Goal: Task Accomplishment & Management: Manage account settings

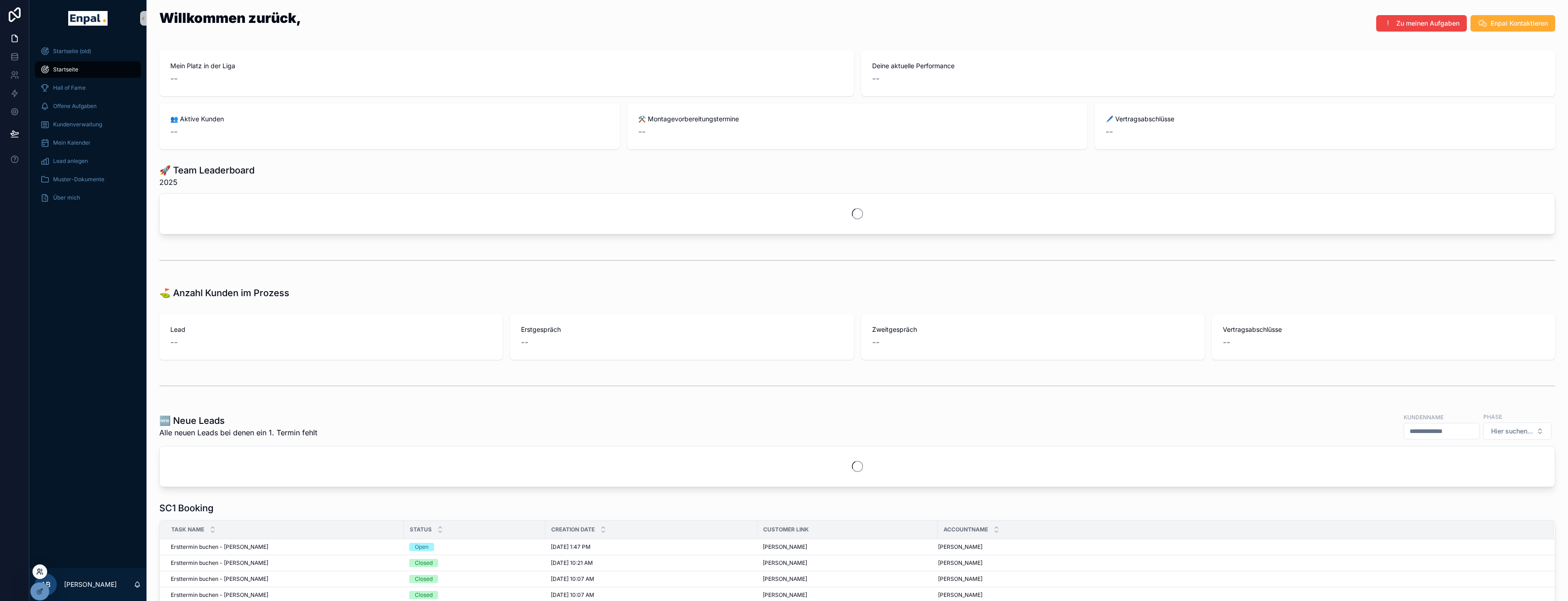
click at [39, 573] on icon at bounding box center [40, 572] width 7 height 7
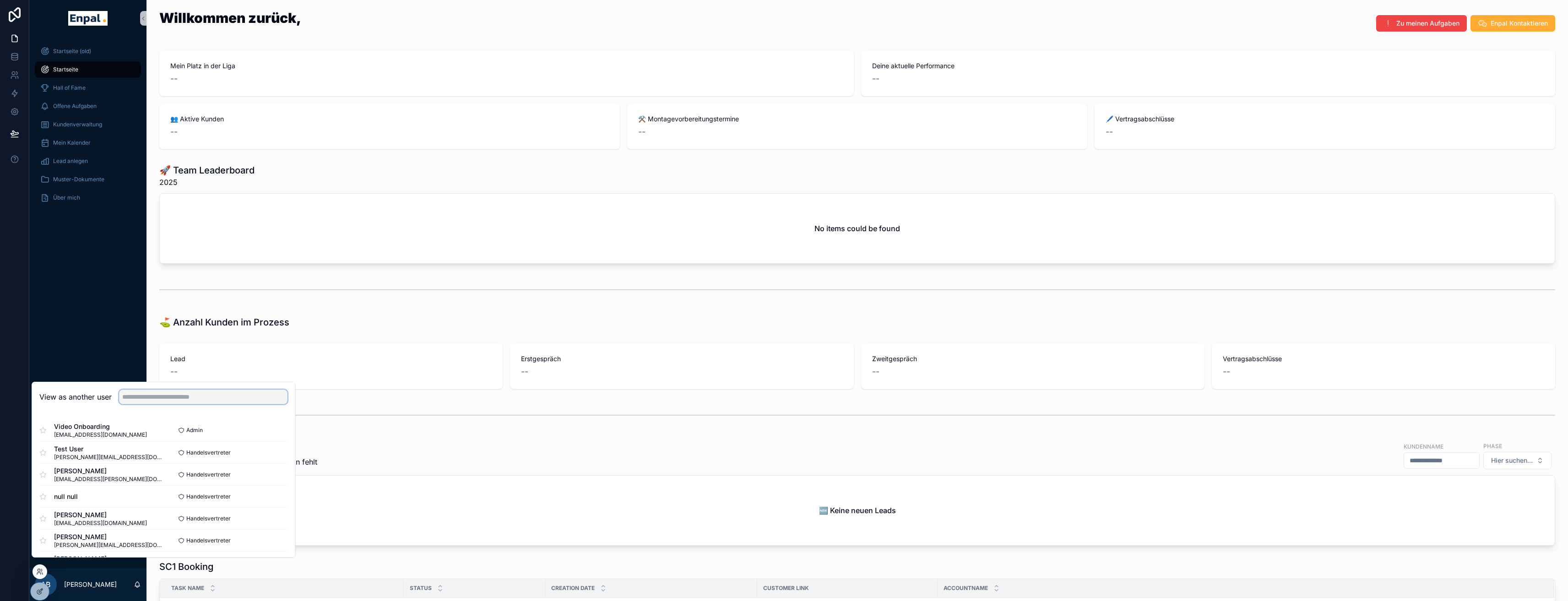
click at [160, 404] on input "text" at bounding box center [203, 397] width 169 height 15
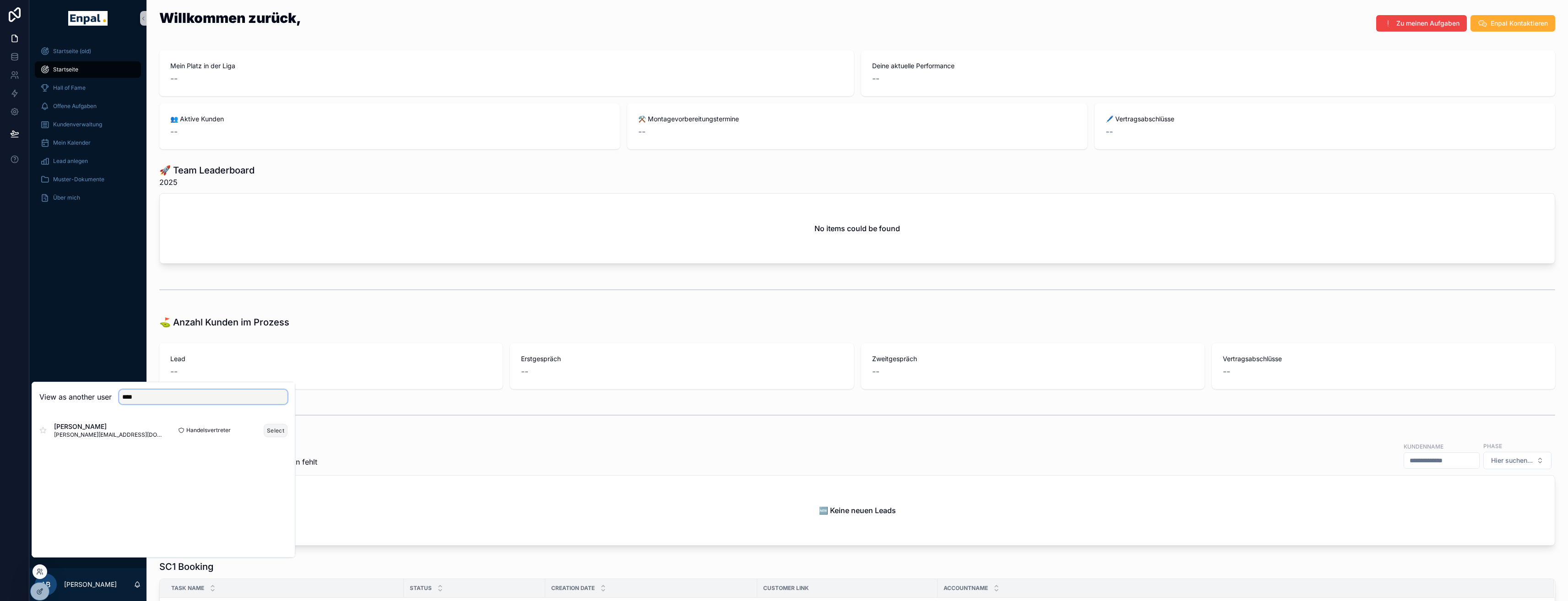
type input "****"
click at [283, 437] on button "Select" at bounding box center [276, 431] width 24 height 13
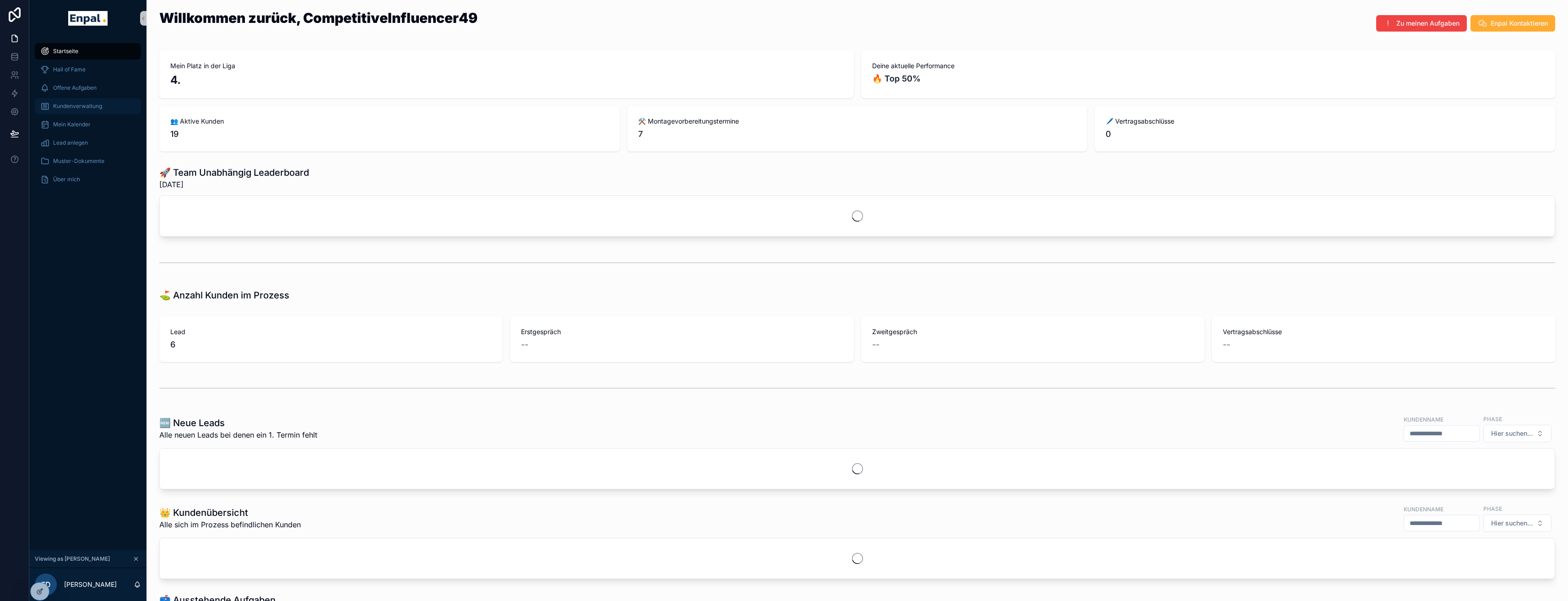
click at [98, 108] on span "Kundenverwaltung" at bounding box center [77, 106] width 49 height 7
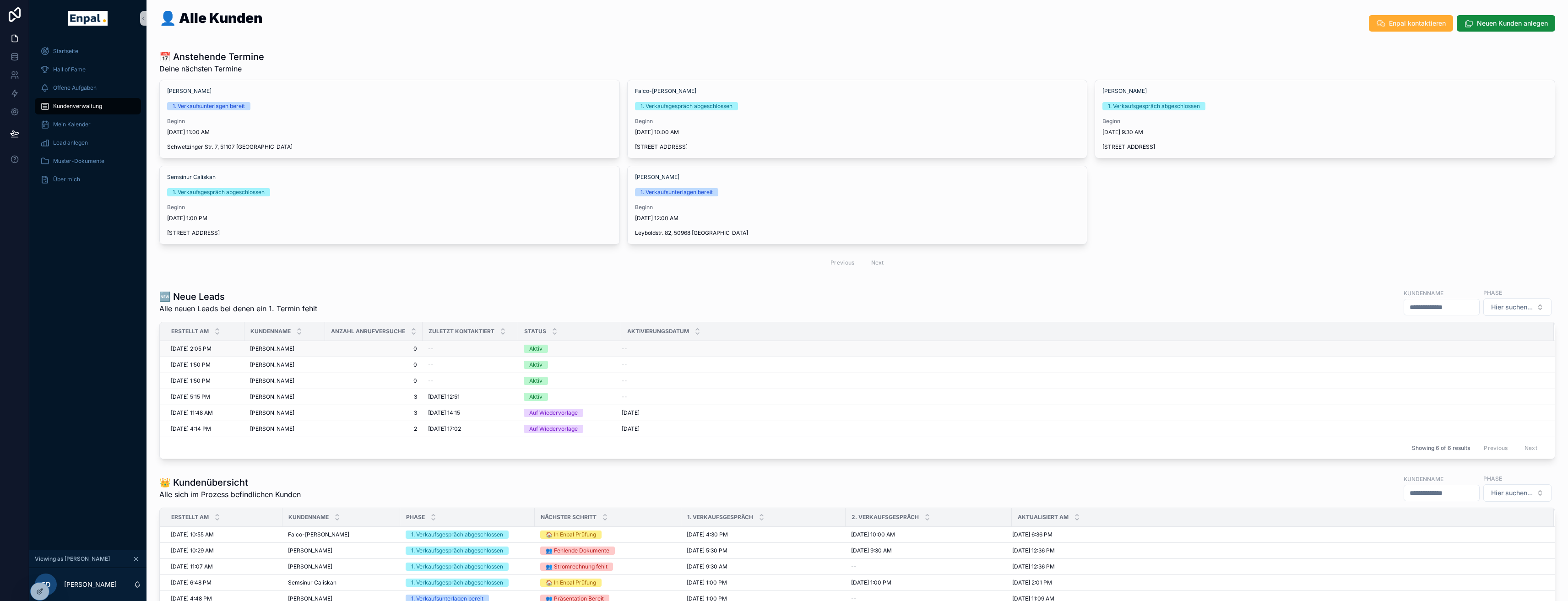
click at [268, 351] on span "[PERSON_NAME]" at bounding box center [272, 349] width 44 height 7
click at [41, 573] on icon at bounding box center [40, 572] width 7 height 7
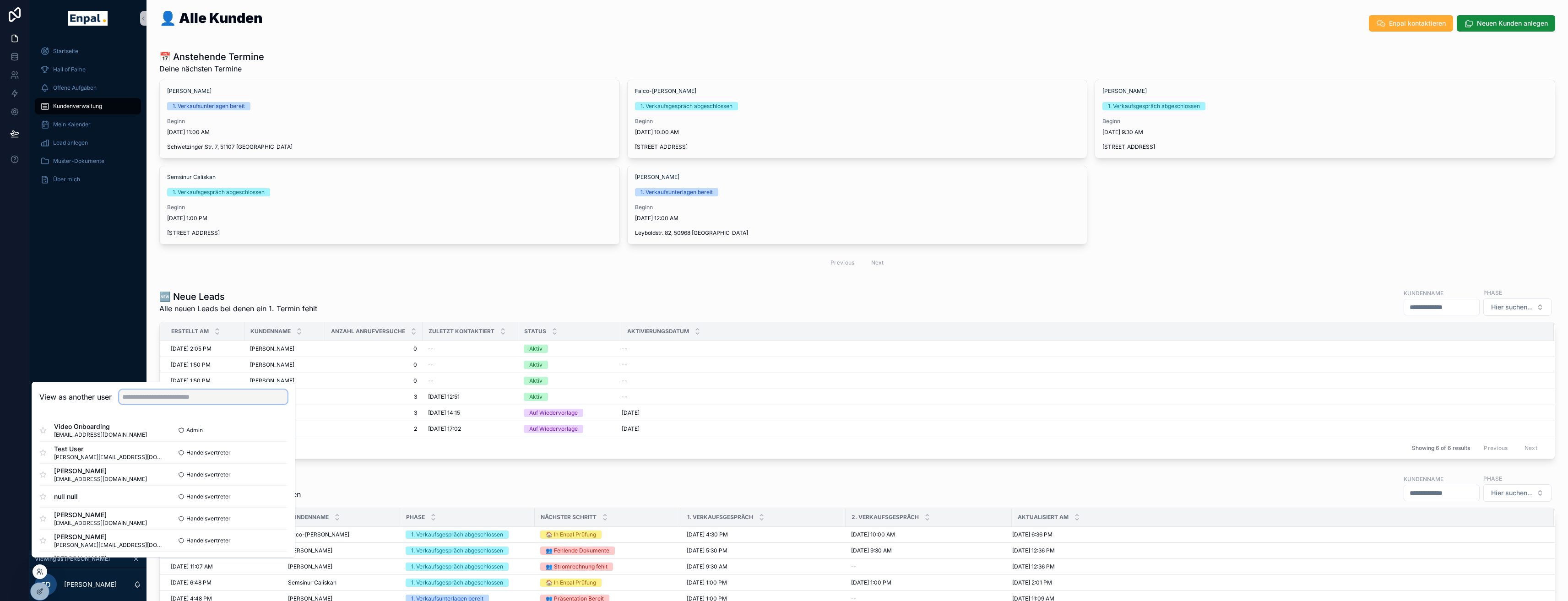
click at [184, 404] on input "text" at bounding box center [203, 397] width 169 height 15
click at [386, 278] on div "👤 Alle Kunden Enpal kontaktieren Neuen Kunden anlegen 📅 Anstehende Termine Dein…" at bounding box center [857, 548] width 1422 height 1096
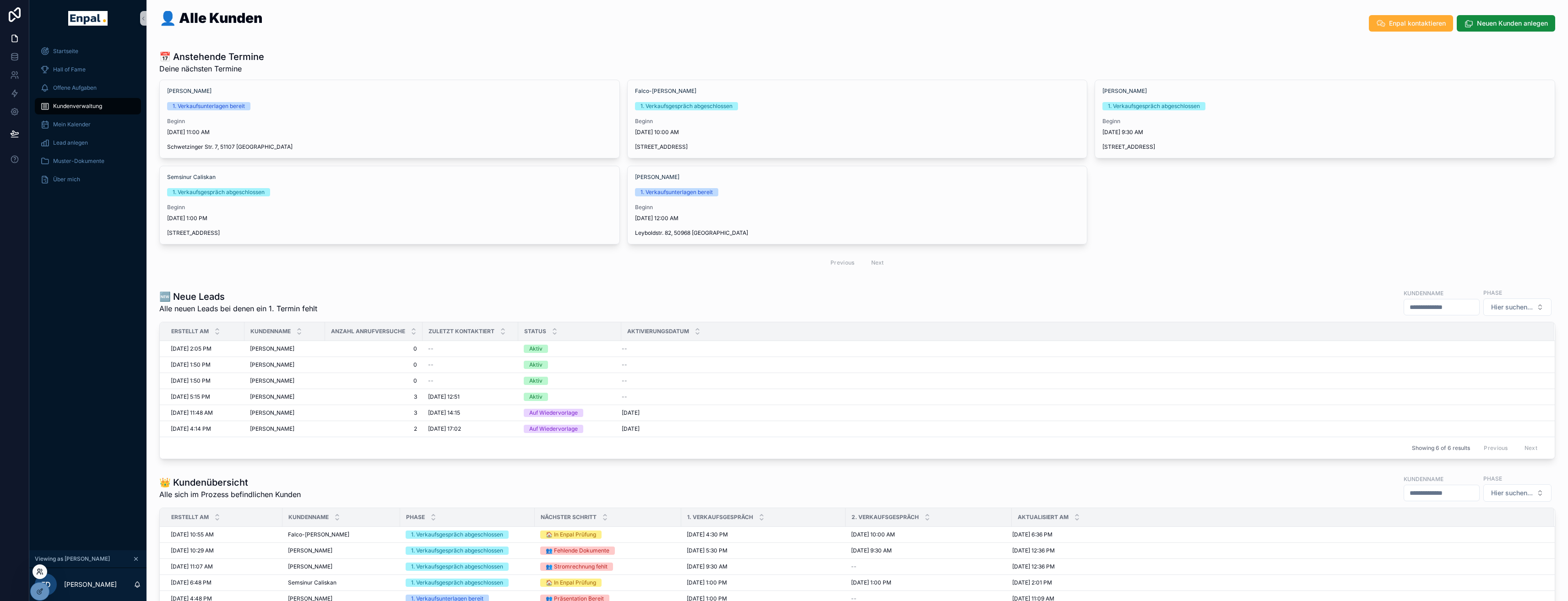
click at [38, 573] on icon at bounding box center [40, 572] width 7 height 7
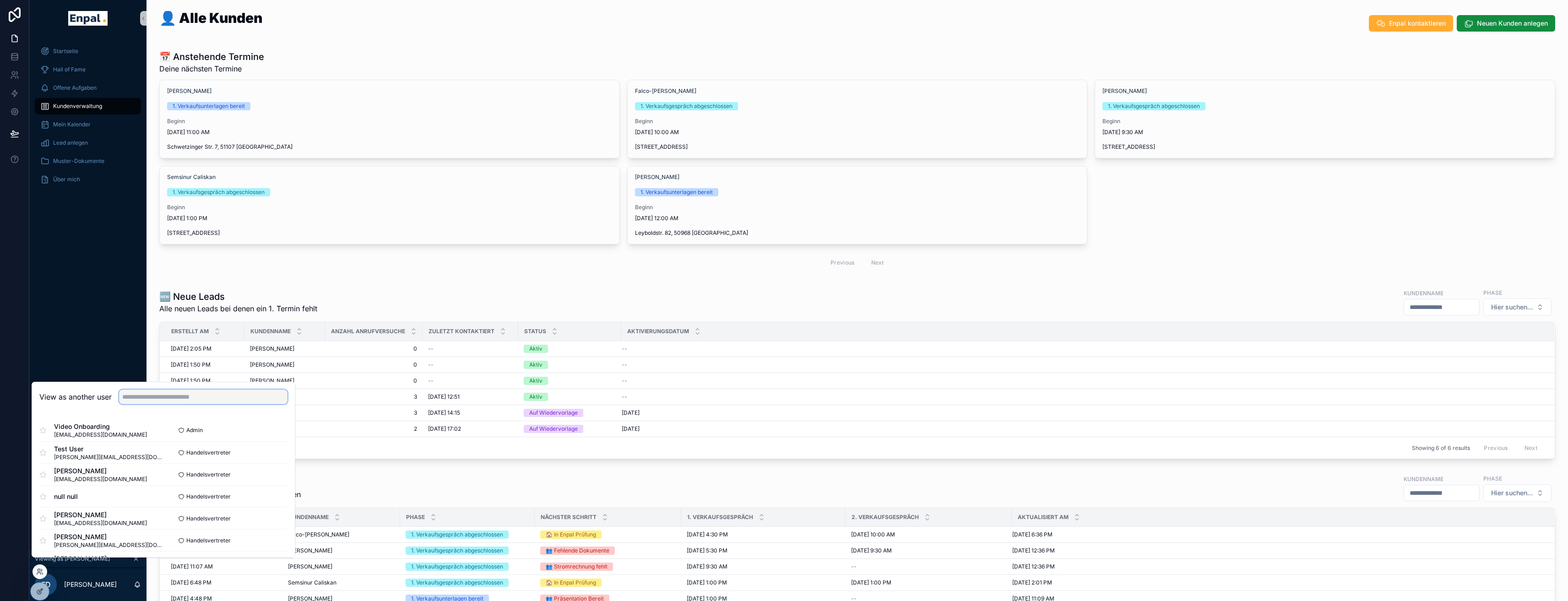
click at [198, 397] on input "text" at bounding box center [203, 397] width 169 height 15
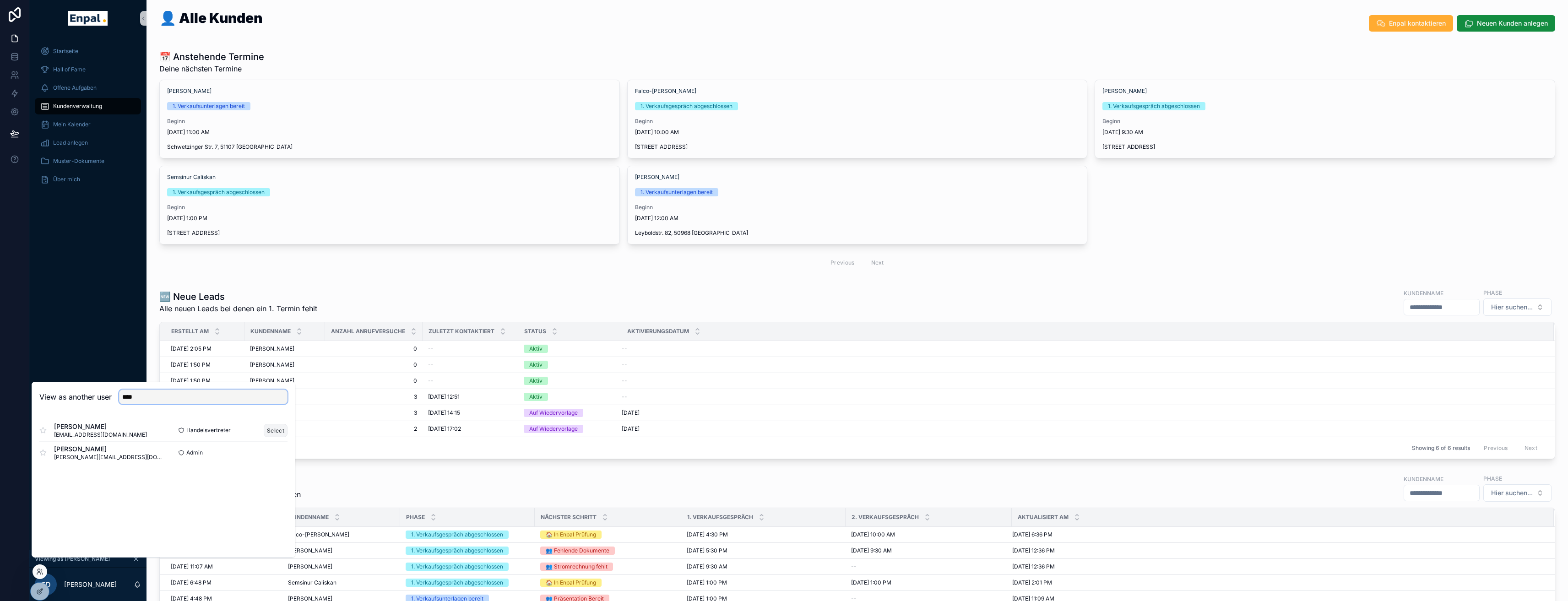
type input "****"
click at [273, 437] on button "Select" at bounding box center [276, 431] width 24 height 13
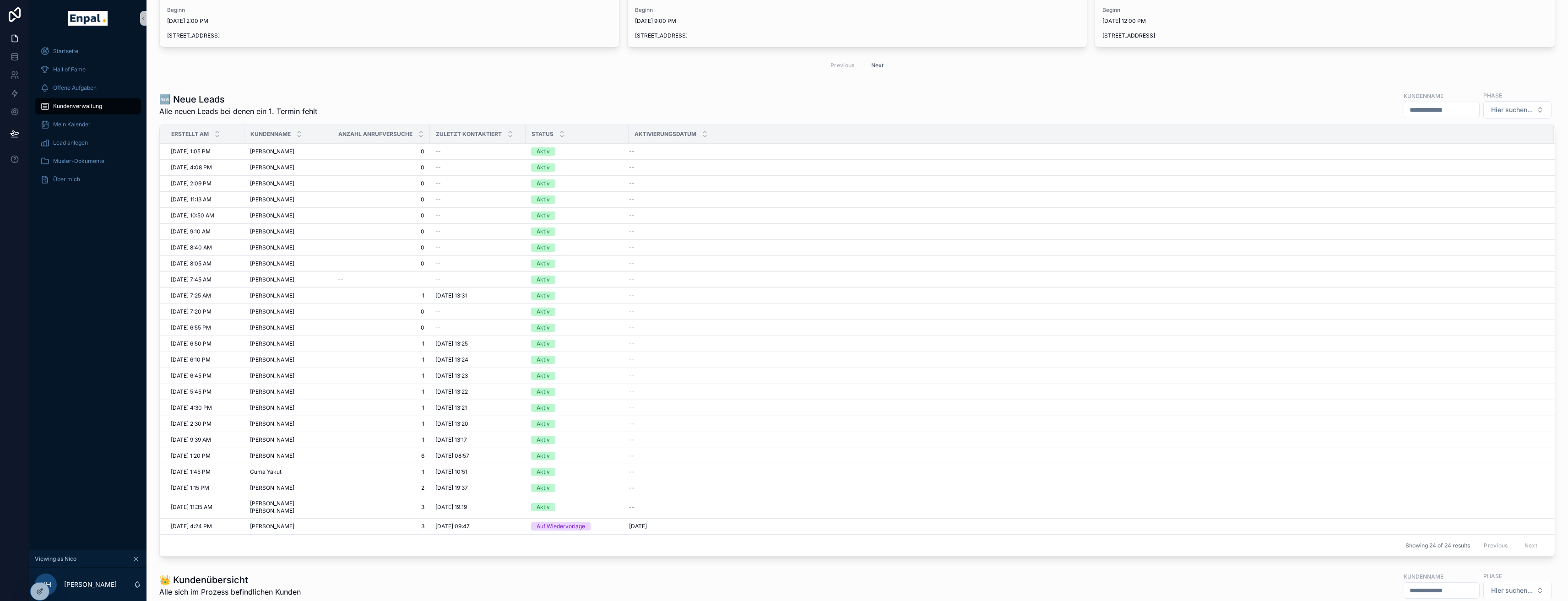
scroll to position [199, 0]
click at [265, 146] on span "[PERSON_NAME]" at bounding box center [272, 150] width 44 height 7
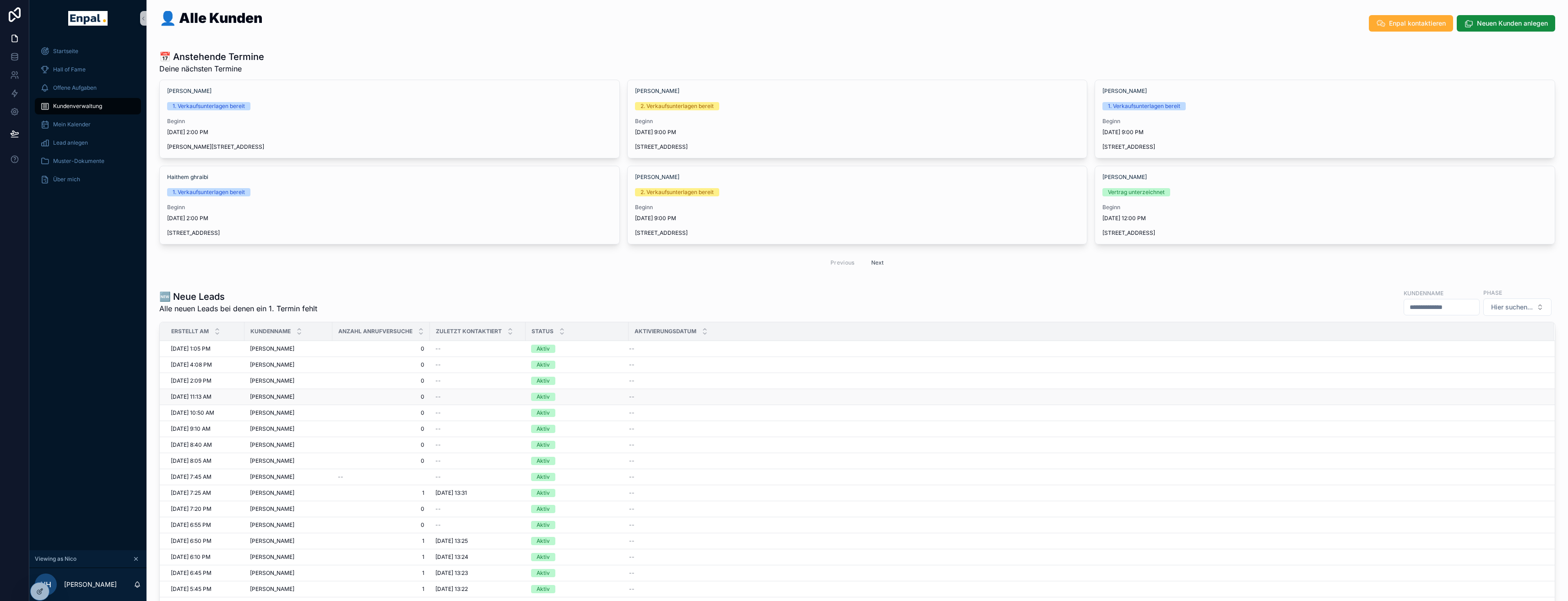
click at [211, 395] on span "[DATE] 11:13 AM" at bounding box center [191, 397] width 40 height 7
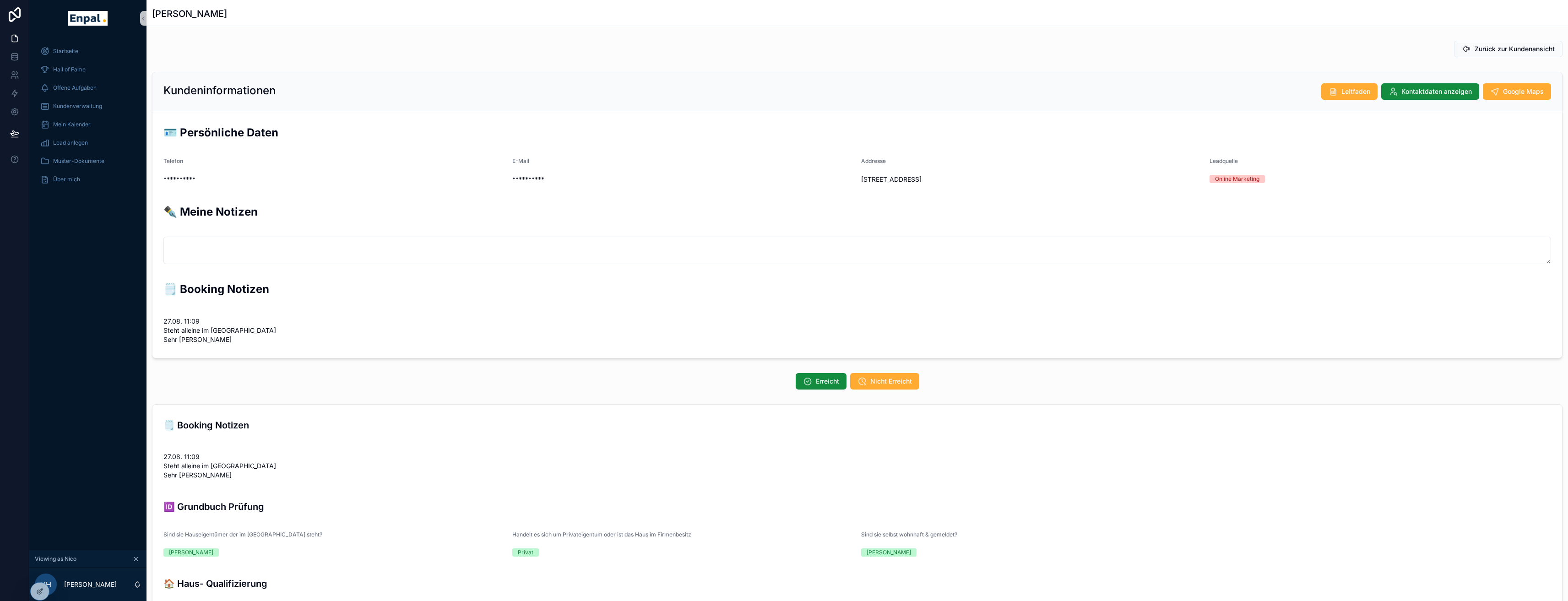
scroll to position [71, 0]
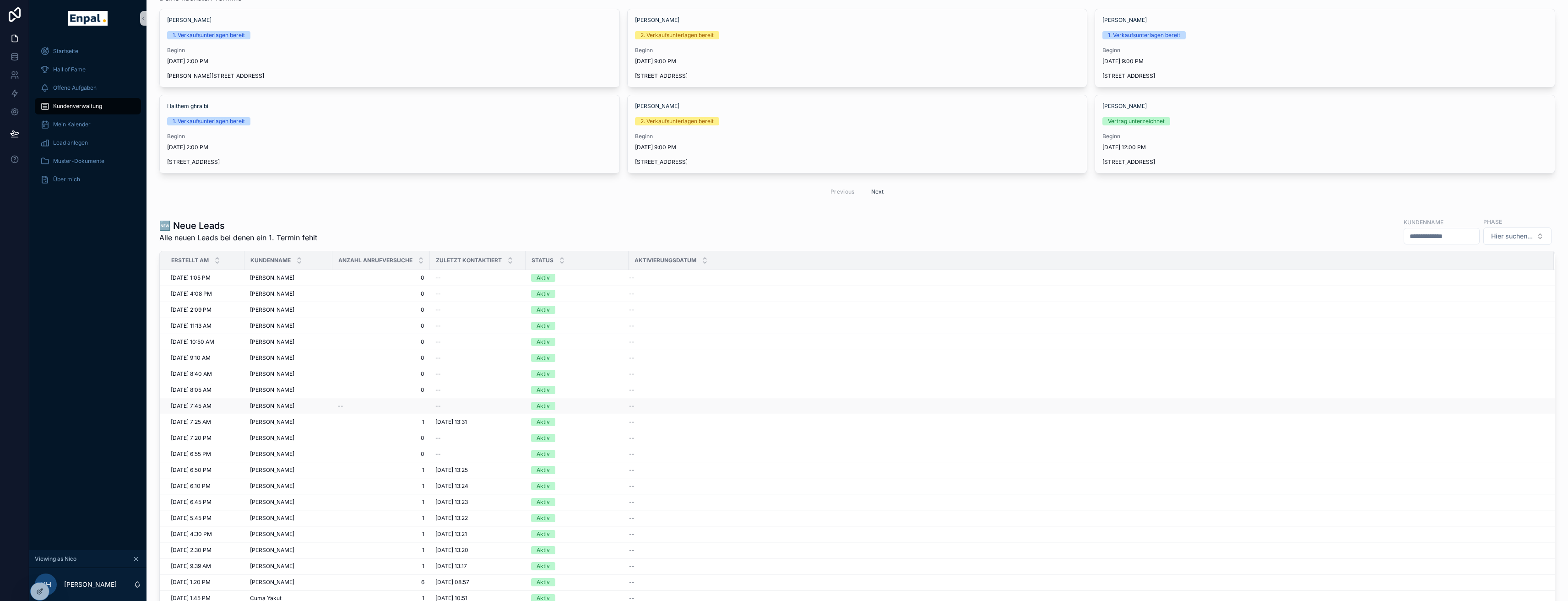
click at [203, 408] on span "[DATE] 7:45 AM" at bounding box center [191, 406] width 40 height 7
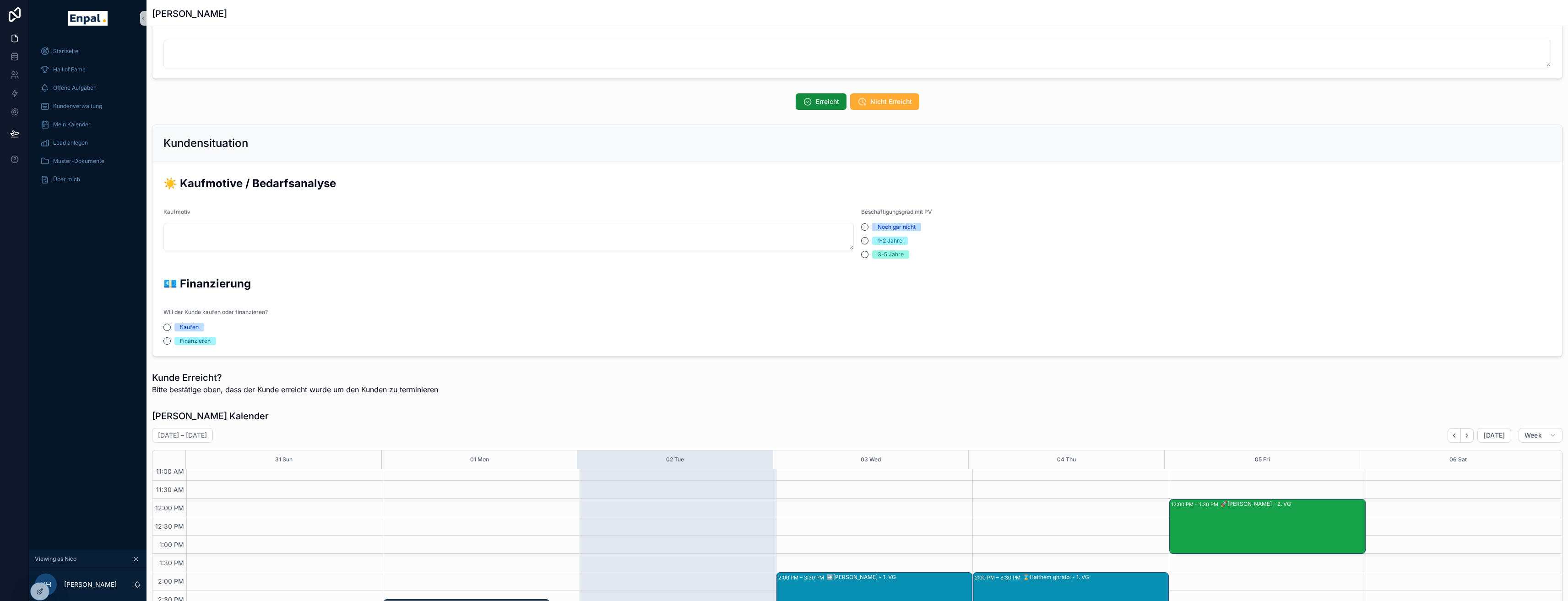
scroll to position [198, 0]
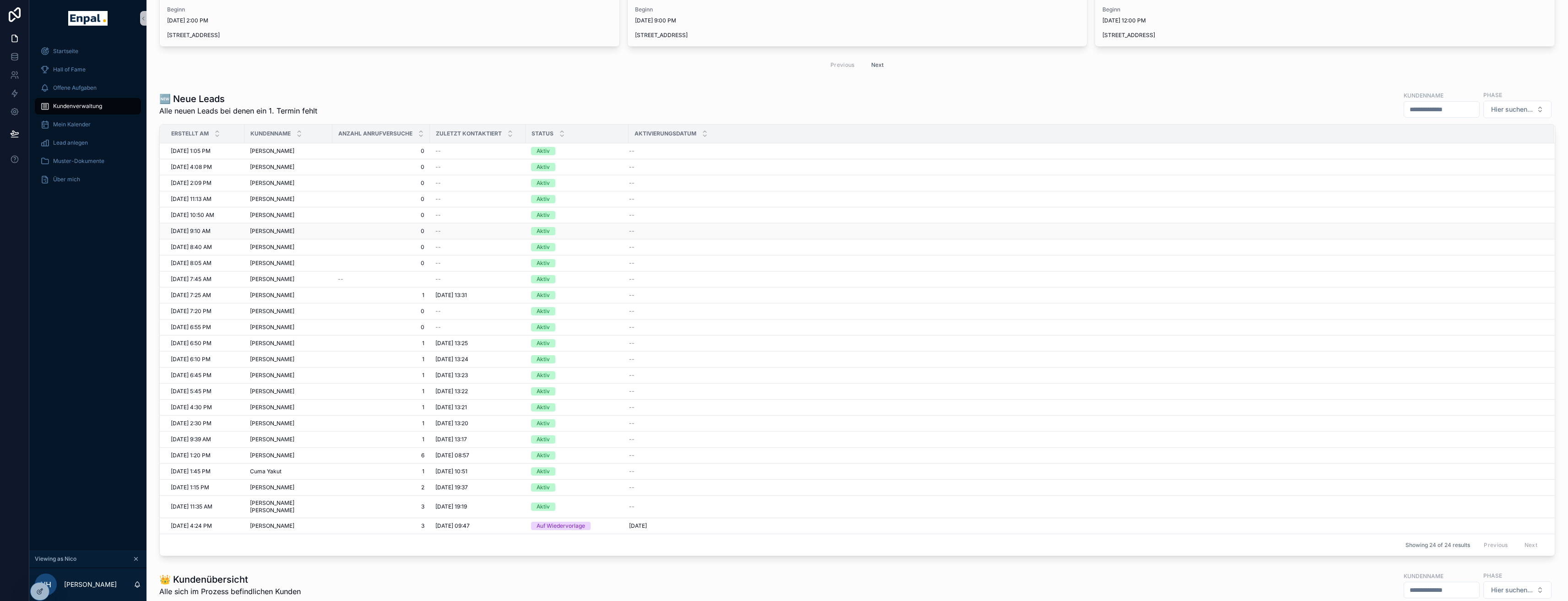
click at [208, 231] on span "[DATE] 9:10 AM" at bounding box center [190, 232] width 40 height 7
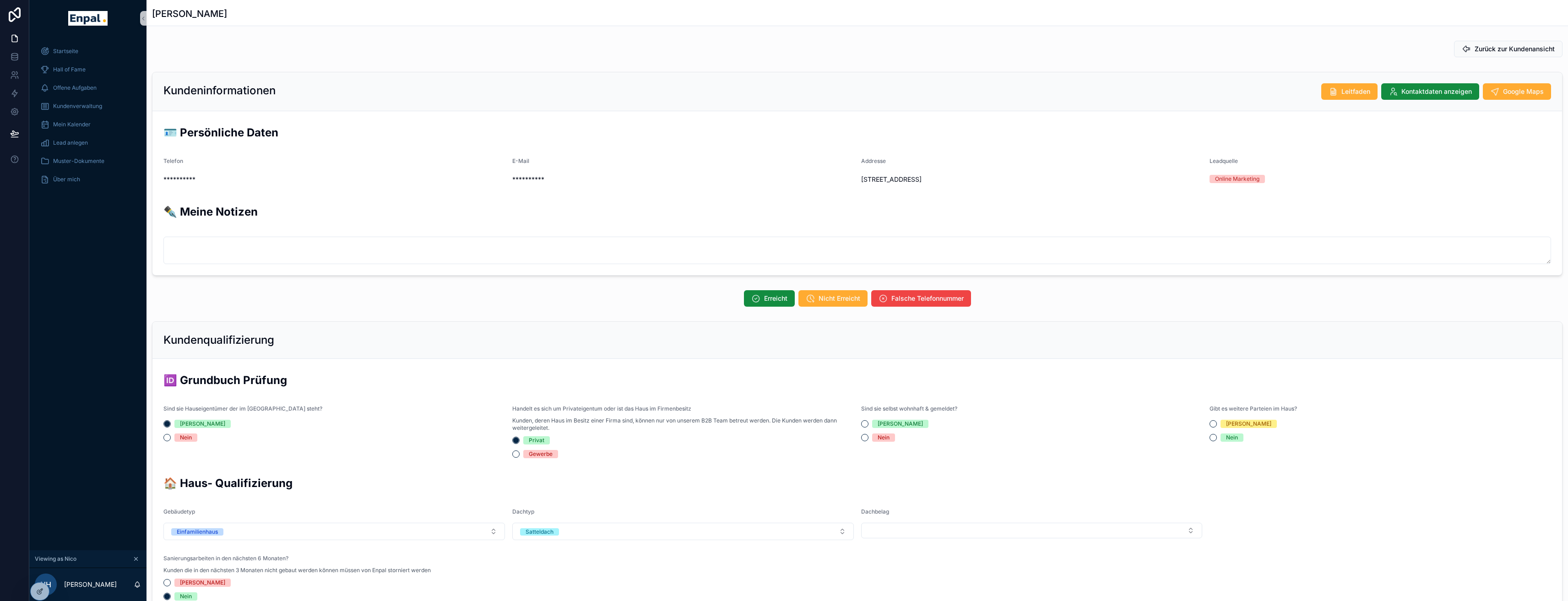
scroll to position [190, 0]
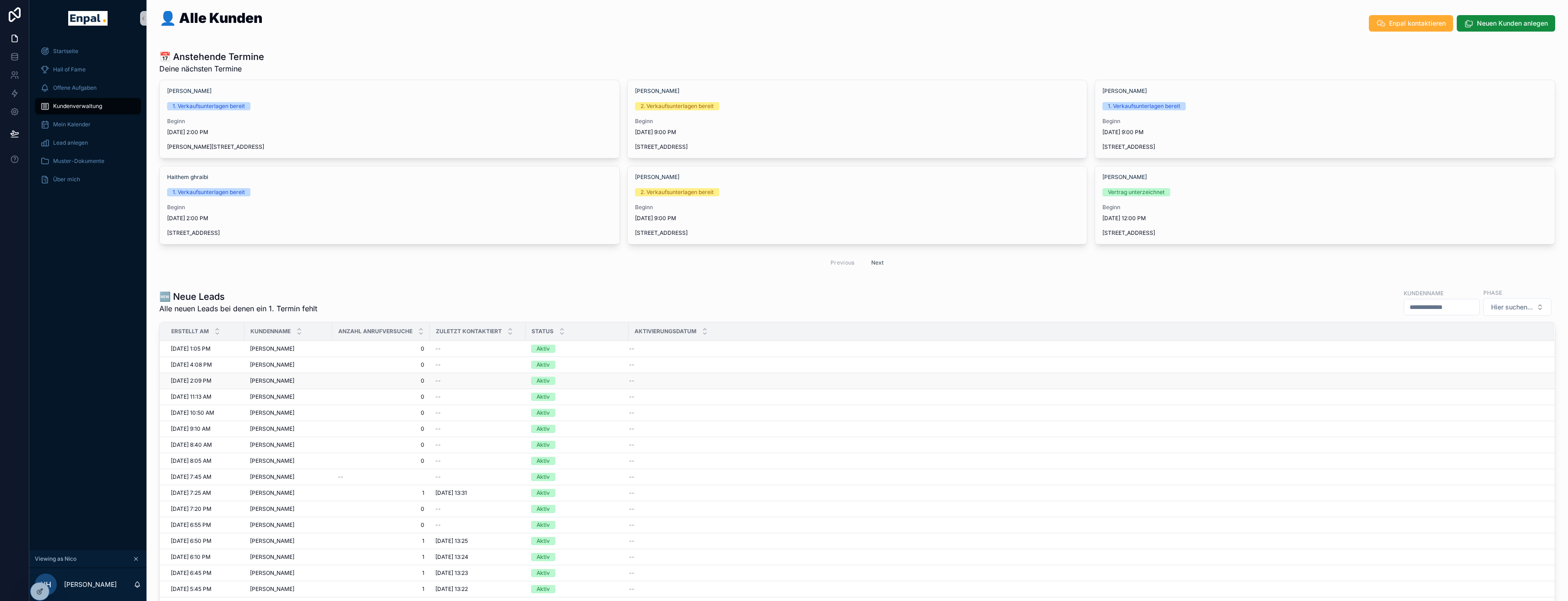
click at [193, 382] on span "[DATE] 2:09 PM" at bounding box center [191, 381] width 40 height 7
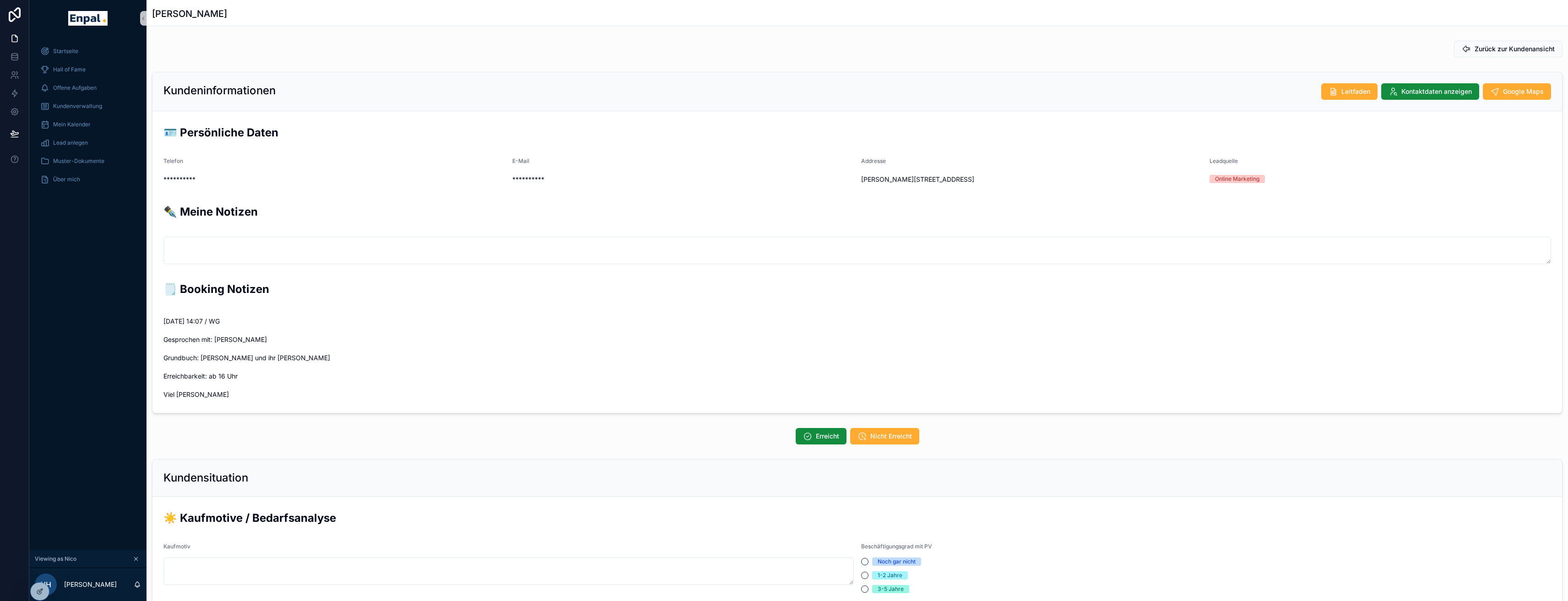
scroll to position [190, 0]
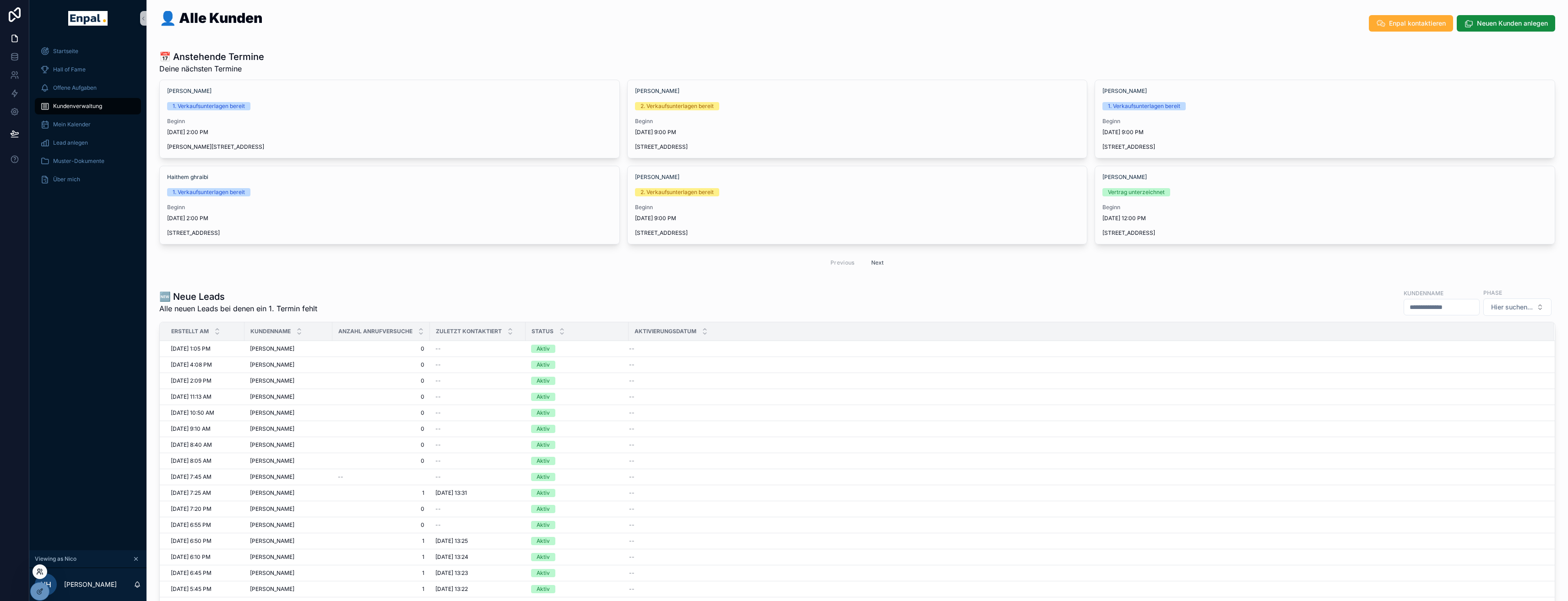
click at [36, 569] on icon at bounding box center [40, 572] width 7 height 7
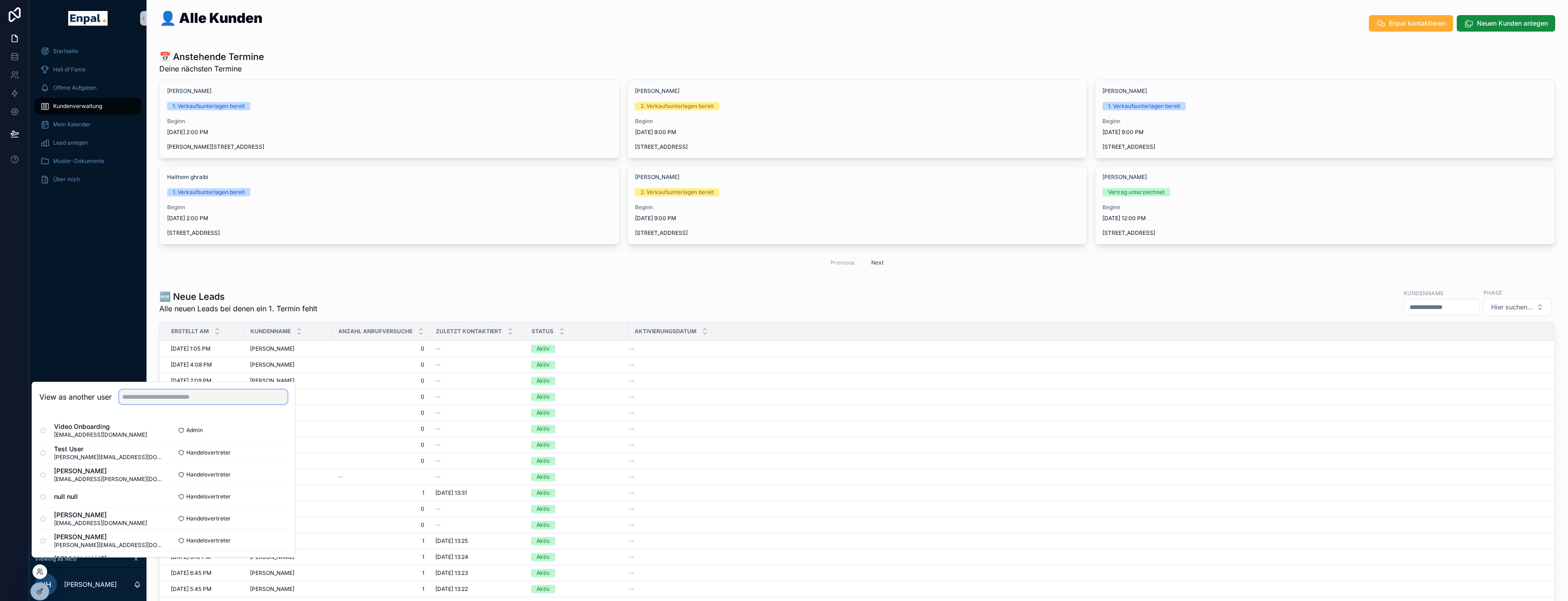
click at [141, 404] on input "text" at bounding box center [203, 397] width 169 height 15
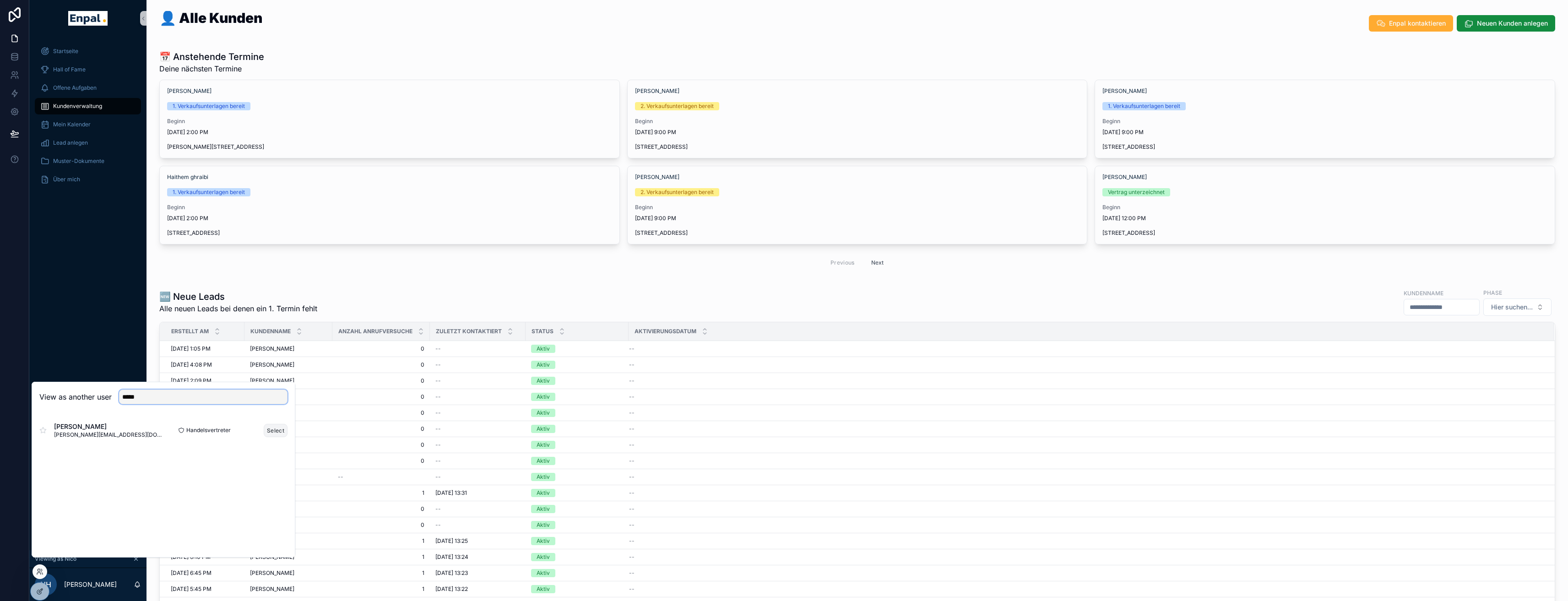
type input "*****"
click at [278, 437] on button "Select" at bounding box center [276, 431] width 24 height 13
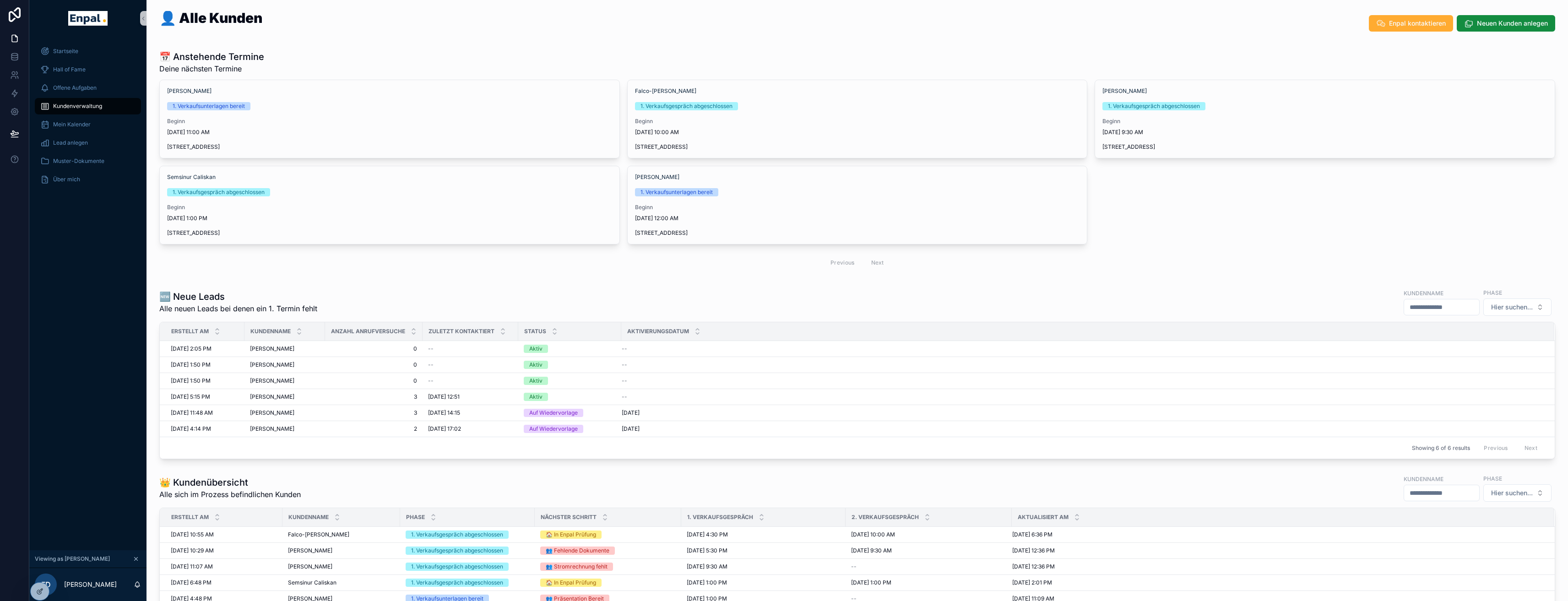
click at [465, 312] on div "🆕 Neue Leads Alle neuen Leads bei denen ein 1. Termin fehlt Kundenname Phase Hi…" at bounding box center [857, 302] width 1396 height 28
